Goal: Find specific page/section: Find specific page/section

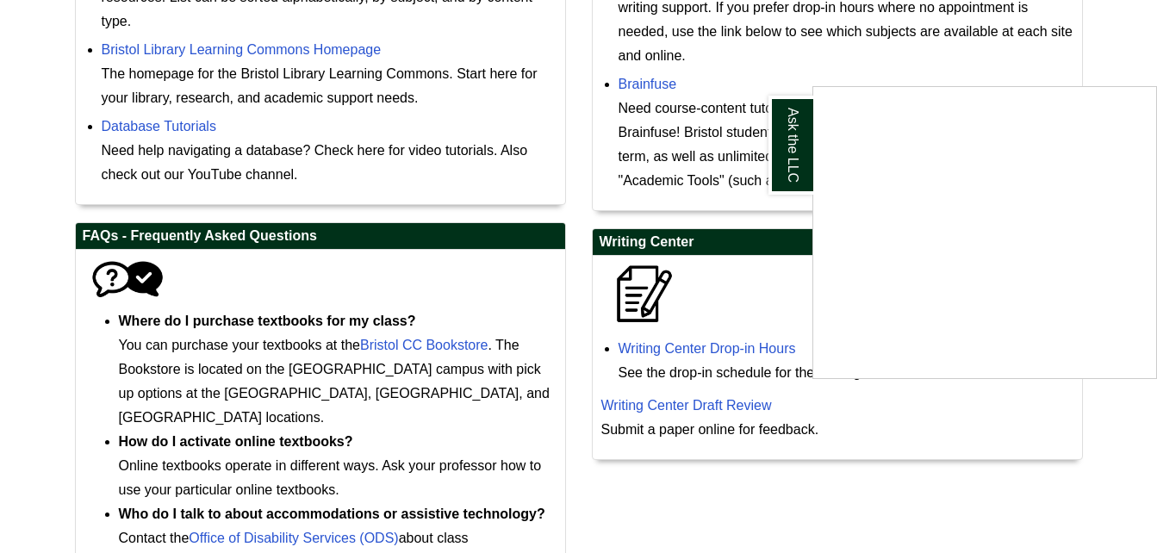
scroll to position [872, 0]
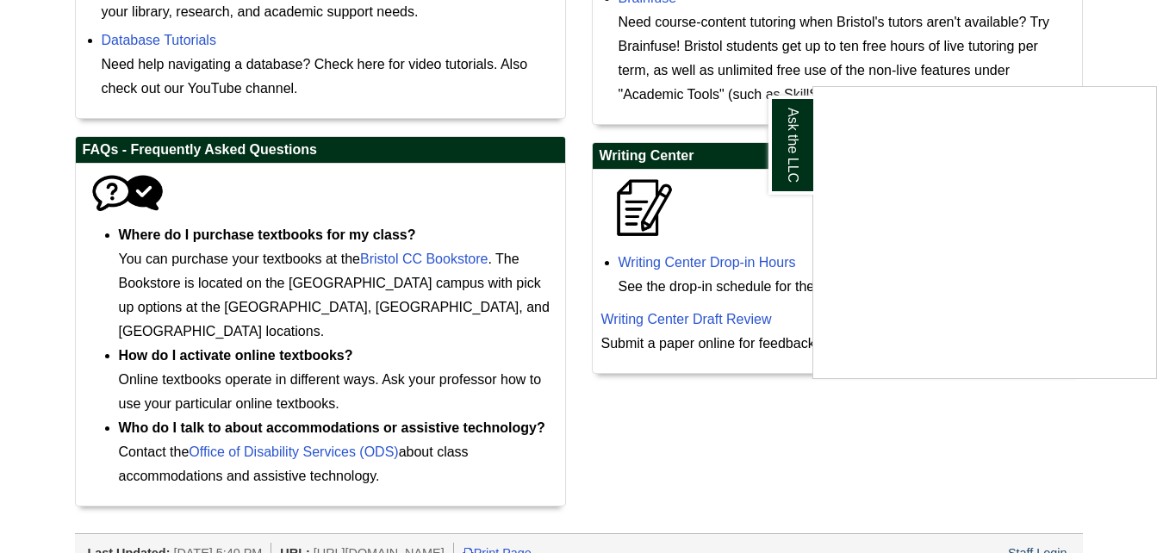
click at [704, 262] on div "Ask the LLC" at bounding box center [578, 276] width 1157 height 553
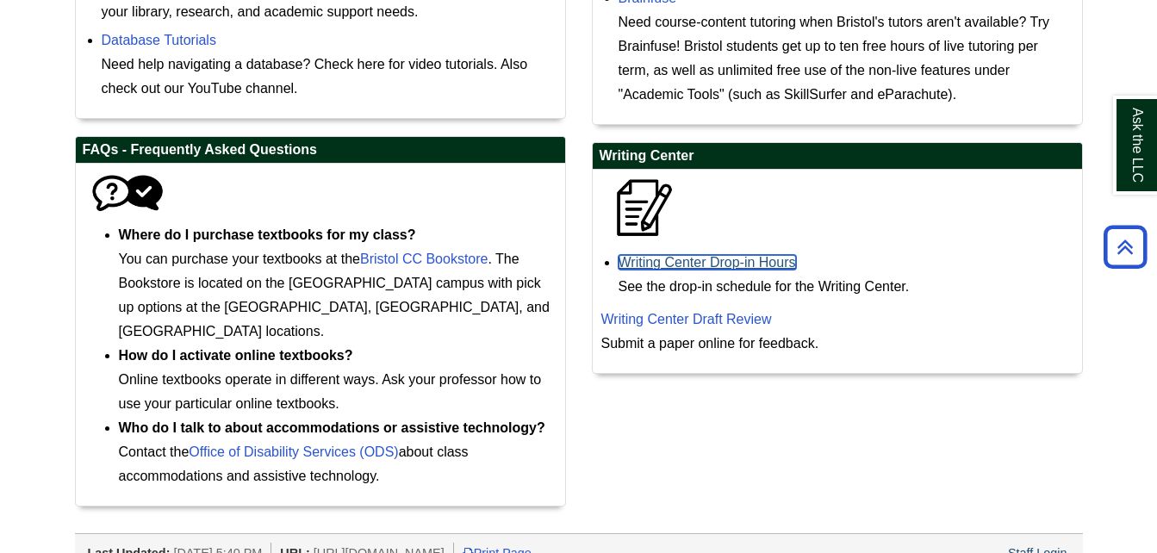
click at [704, 262] on link "Writing Center Drop-in Hours" at bounding box center [706, 262] width 177 height 15
click at [728, 264] on link "Writing Center Drop-in Hours" at bounding box center [706, 262] width 177 height 15
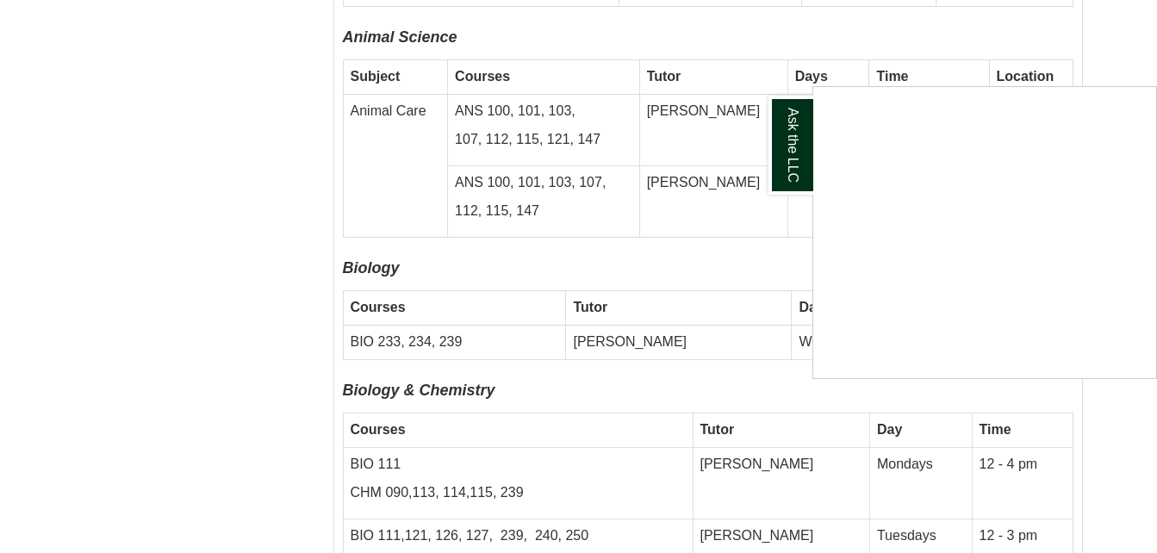
scroll to position [4220, 0]
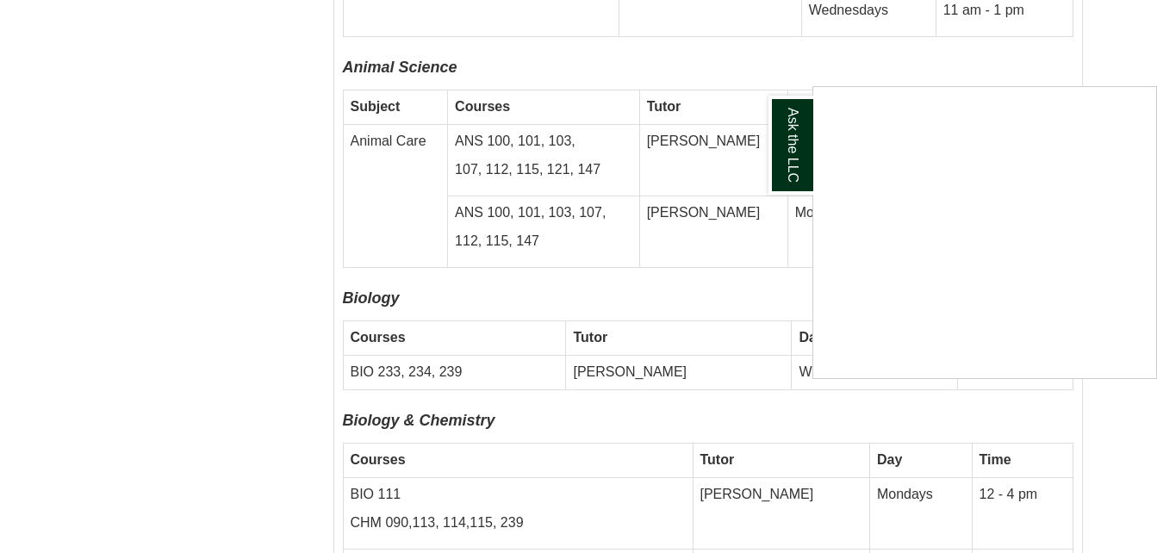
click at [686, 230] on div "Ask the LLC" at bounding box center [578, 276] width 1157 height 553
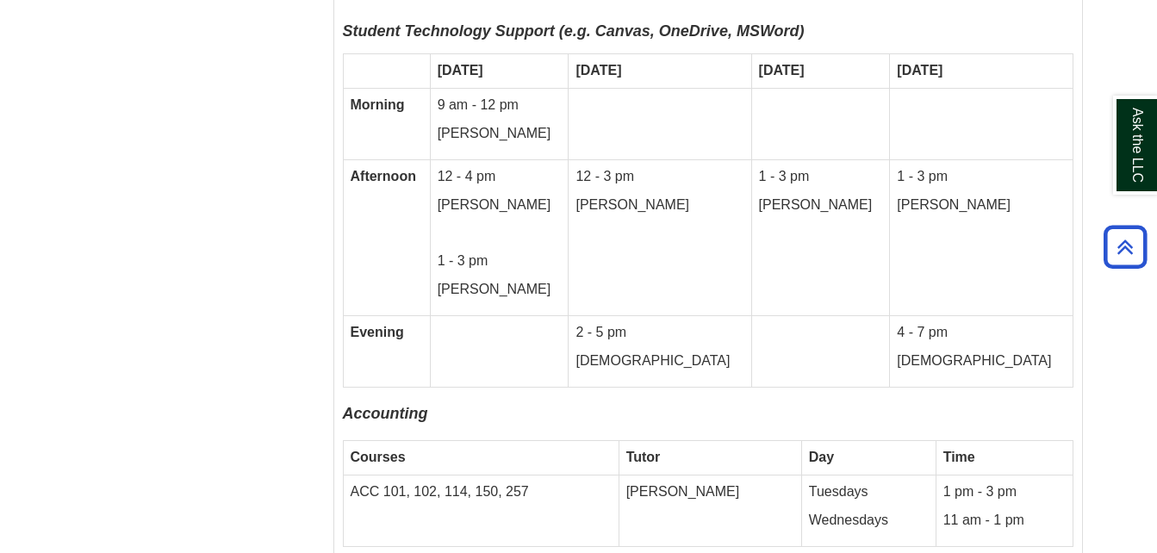
scroll to position [3583, 0]
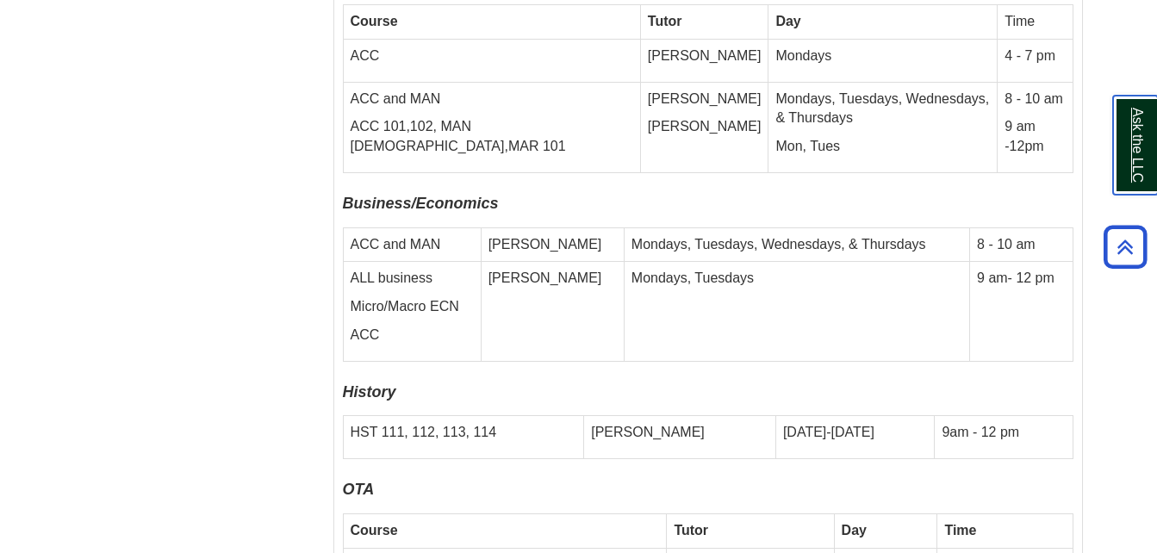
scroll to position [5684, 0]
